Goal: Participate in discussion: Engage in conversation with other users on a specific topic

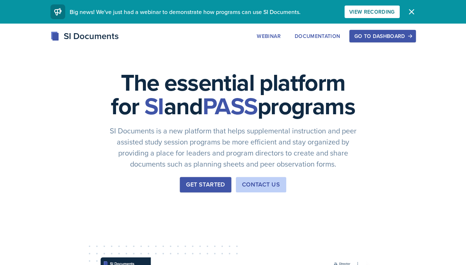
click at [411, 37] on div "Go to Dashboard" at bounding box center [382, 36] width 57 height 6
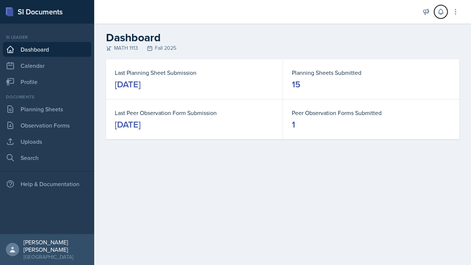
click at [447, 11] on button at bounding box center [440, 11] width 13 height 13
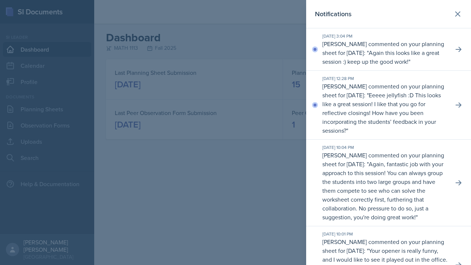
click at [424, 116] on p "Eeeee jellyfish :D This looks like a great session! I like that you go for refl…" at bounding box center [382, 112] width 119 height 43
click at [458, 102] on button at bounding box center [458, 104] width 13 height 13
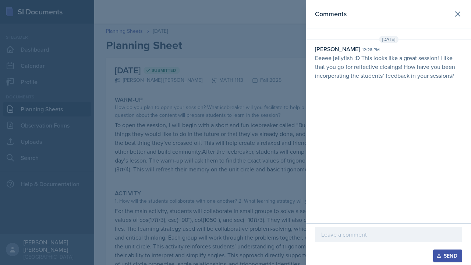
click at [378, 239] on p at bounding box center [388, 234] width 135 height 9
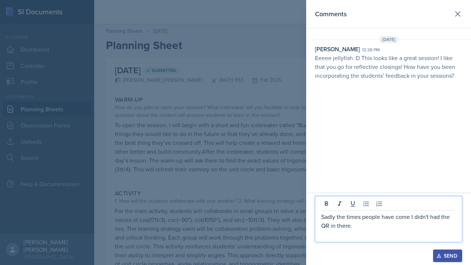
click at [436, 252] on button "Send" at bounding box center [447, 255] width 29 height 13
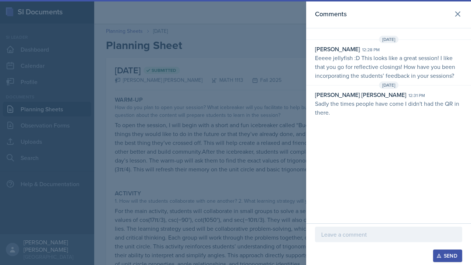
click at [436, 252] on button "Send" at bounding box center [447, 255] width 29 height 13
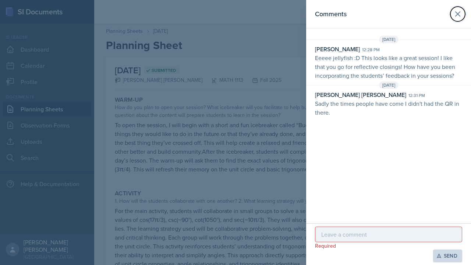
click at [464, 17] on button at bounding box center [458, 14] width 15 height 15
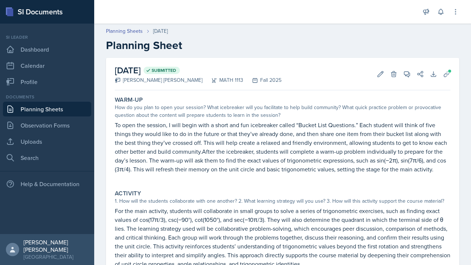
click at [34, 114] on link "Planning Sheets" at bounding box center [47, 109] width 88 height 15
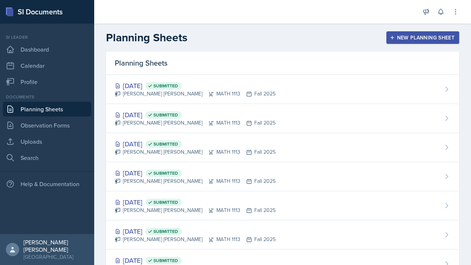
click at [368, 88] on div "[DATE] Submitted [PERSON_NAME] [PERSON_NAME] MATH 1113 Fall 2025" at bounding box center [282, 89] width 353 height 29
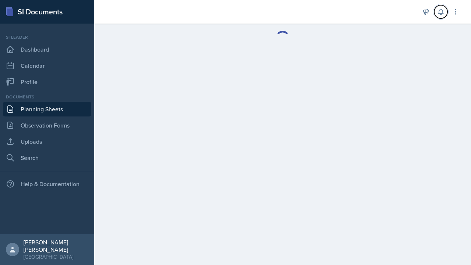
click at [443, 14] on icon at bounding box center [440, 11] width 7 height 7
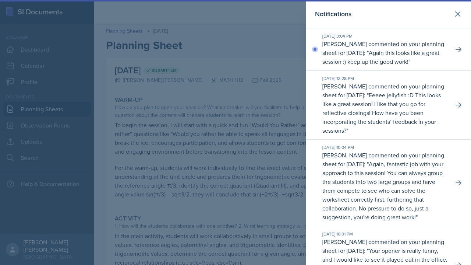
click at [404, 48] on p "[PERSON_NAME] commented on your planning sheet for [DATE]: " Again this looks l…" at bounding box center [385, 52] width 125 height 27
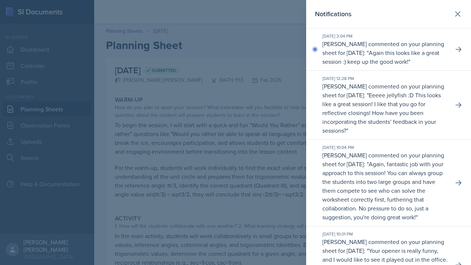
click at [410, 51] on p "Again this looks like a great session :) keep up the good work!" at bounding box center [381, 57] width 117 height 17
click at [443, 57] on div "[DATE] 3:04 PM [PERSON_NAME] commented on your planning sheet for [DATE]: " Aga…" at bounding box center [388, 49] width 165 height 42
click at [454, 45] on button at bounding box center [458, 49] width 13 height 13
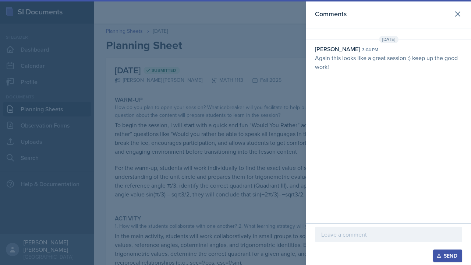
click at [392, 232] on p at bounding box center [388, 234] width 135 height 9
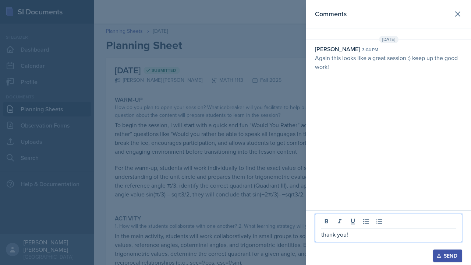
click at [458, 250] on button "Send" at bounding box center [447, 255] width 29 height 13
